Goal: Task Accomplishment & Management: Manage account settings

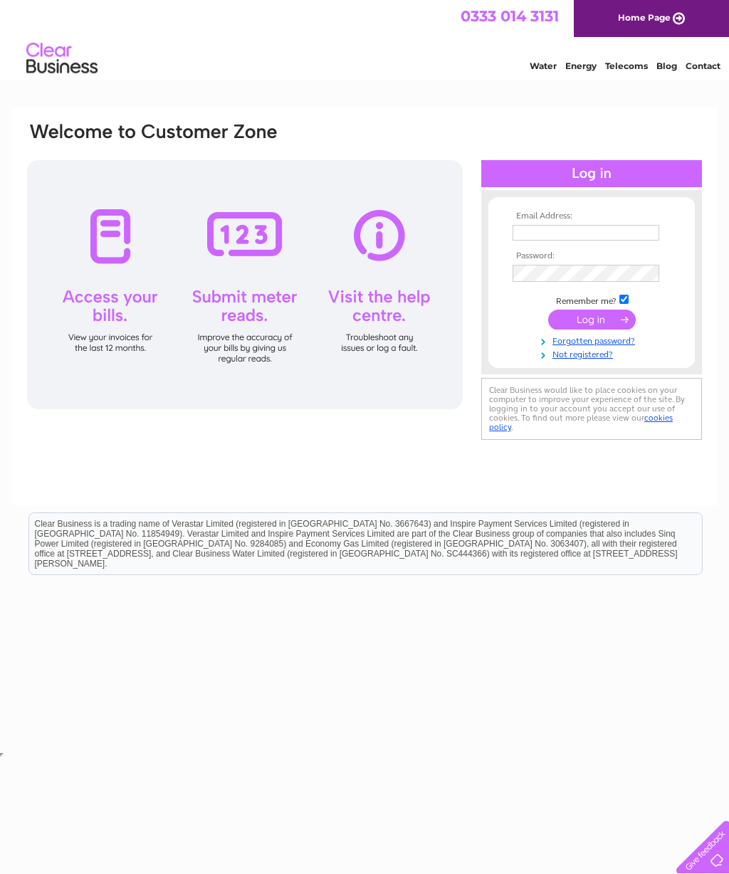
click at [538, 237] on input "text" at bounding box center [585, 233] width 147 height 16
type input "Anngriffin1957@icloud.com"
click at [598, 324] on input "submit" at bounding box center [592, 321] width 88 height 20
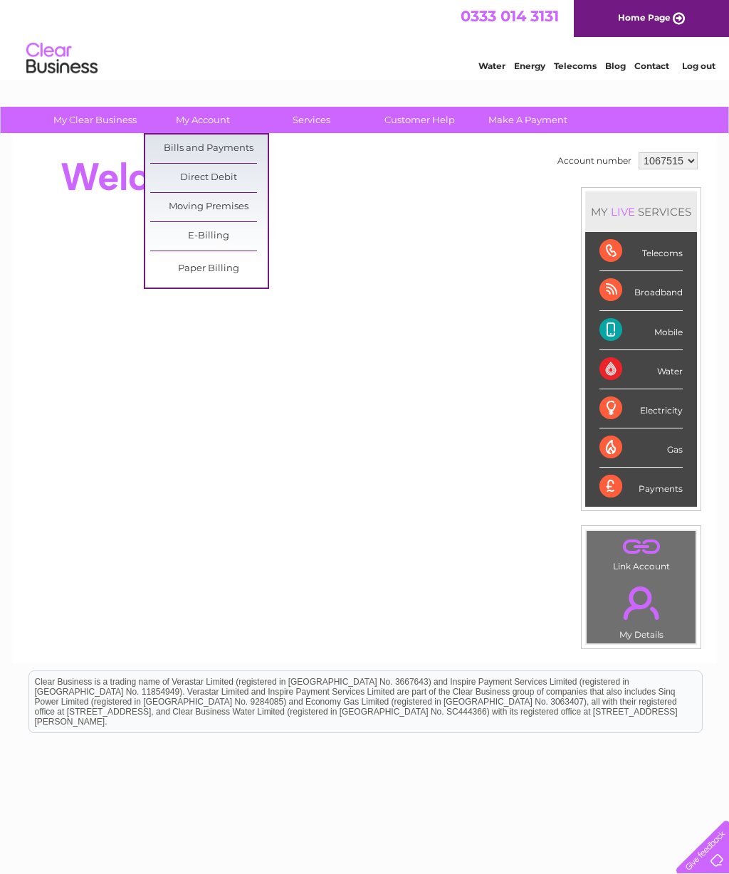
click at [241, 137] on link "Bills and Payments" at bounding box center [208, 148] width 117 height 28
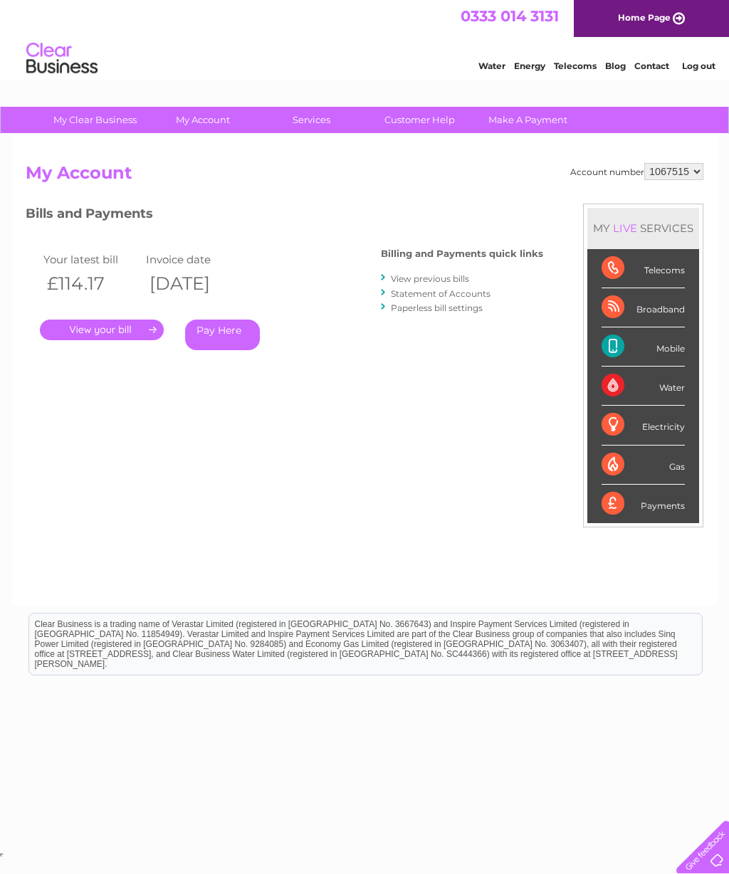
click at [457, 265] on div "Billing and Payments quick links View previous bills Statement of Accounts Pape…" at bounding box center [462, 282] width 162 height 93
click at [390, 269] on div "Billing and Payments quick links View previous bills Statement of Accounts Pape…" at bounding box center [462, 282] width 162 height 93
click at [381, 273] on div at bounding box center [384, 278] width 6 height 14
click at [456, 265] on div "Billing and Payments quick links View previous bills Statement of Accounts Pape…" at bounding box center [462, 282] width 162 height 93
click at [110, 324] on link "." at bounding box center [102, 329] width 124 height 21
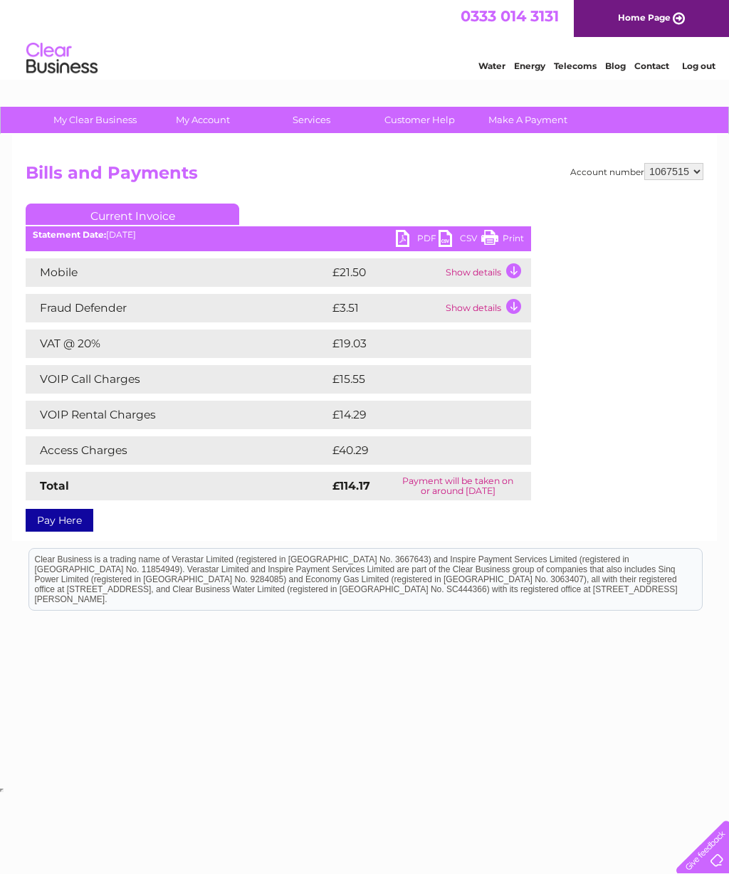
click at [406, 232] on link "PDF" at bounding box center [417, 240] width 43 height 21
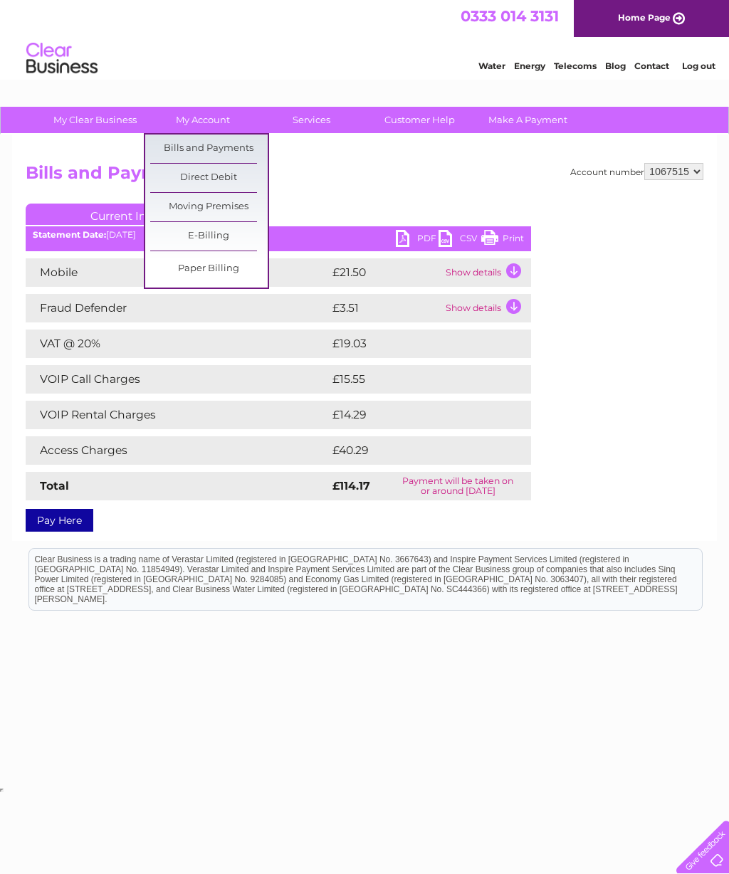
click at [228, 139] on link "Bills and Payments" at bounding box center [208, 148] width 117 height 28
click at [230, 136] on link "Bills and Payments" at bounding box center [208, 148] width 117 height 28
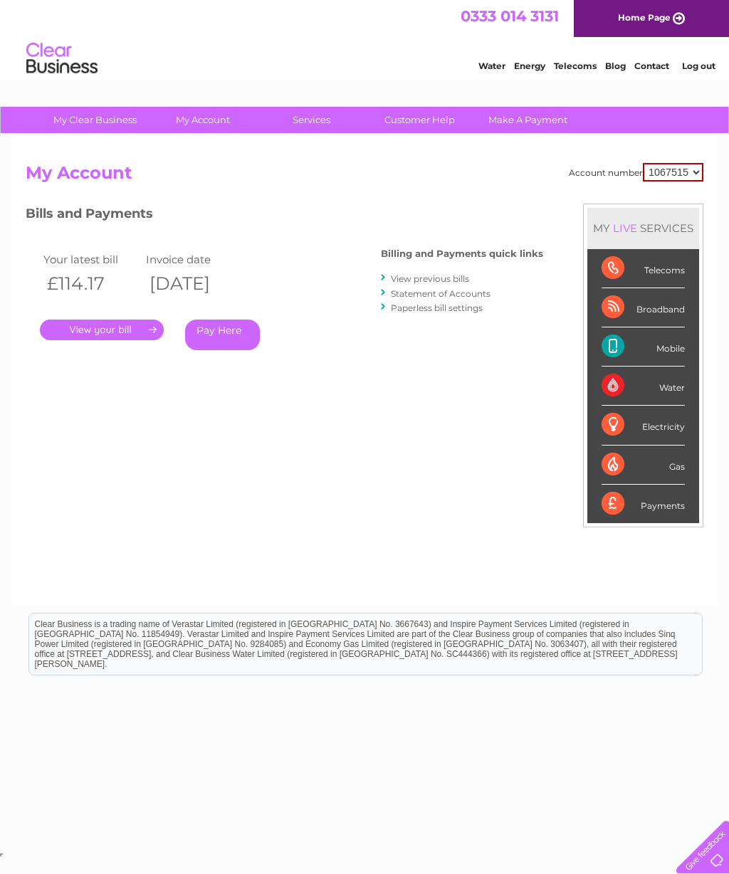
click at [405, 273] on link "View previous bills" at bounding box center [430, 278] width 78 height 11
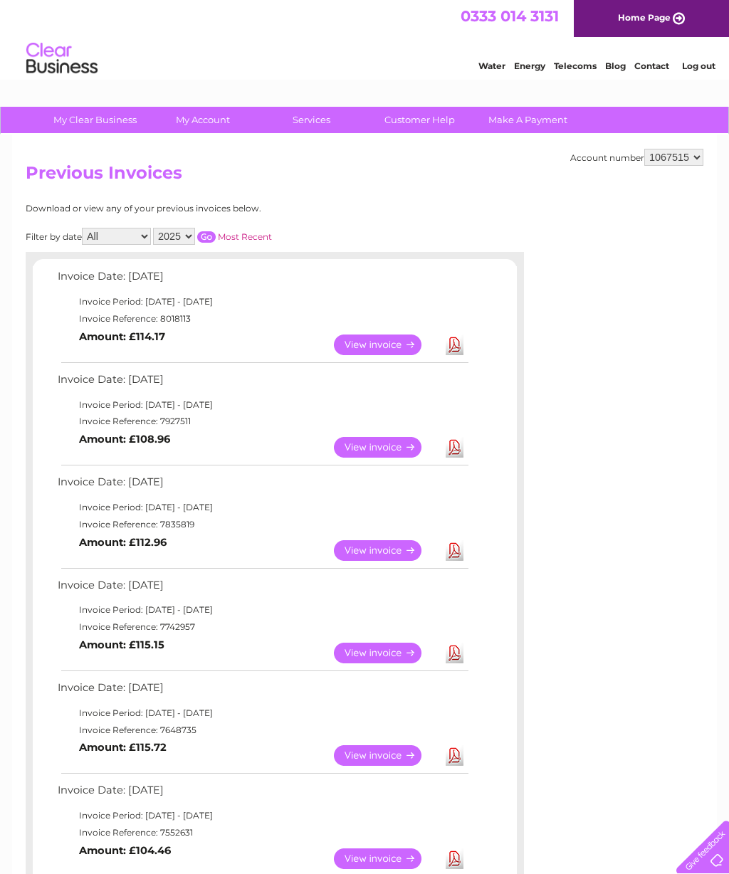
click at [377, 453] on link "View" at bounding box center [386, 447] width 105 height 21
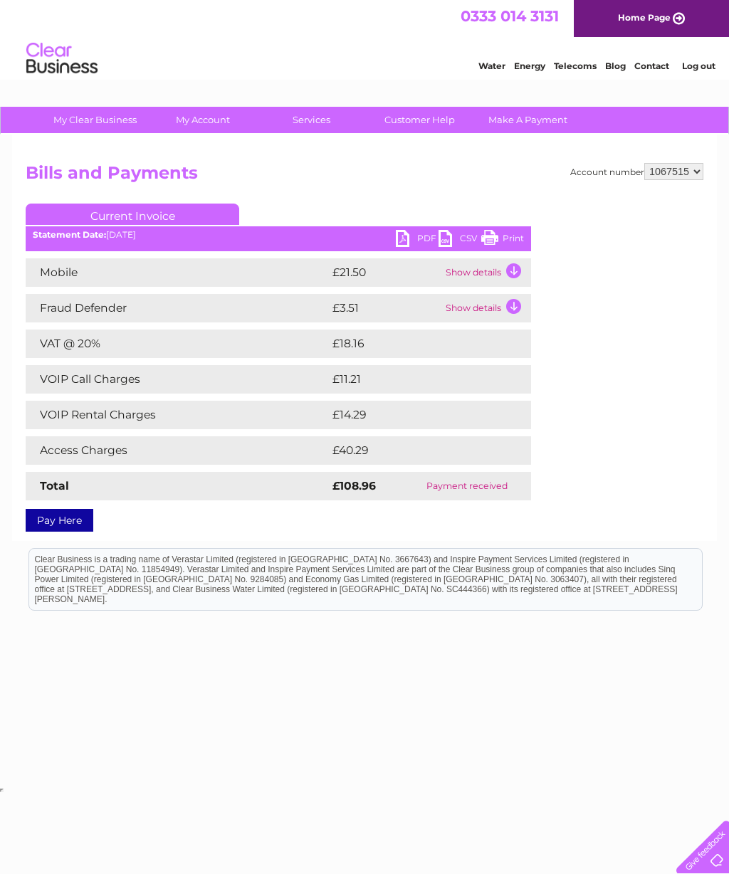
click at [407, 232] on link "PDF" at bounding box center [417, 240] width 43 height 21
